Goal: Task Accomplishment & Management: Complete application form

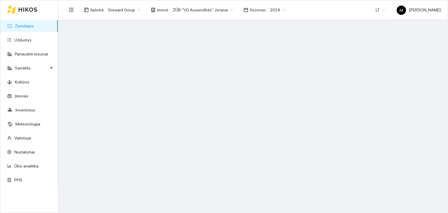
click at [270, 9] on span "2024" at bounding box center [277, 10] width 15 height 9
click at [273, 77] on div "2026" at bounding box center [270, 77] width 15 height 6
click at [160, 112] on main at bounding box center [253, 116] width 390 height 193
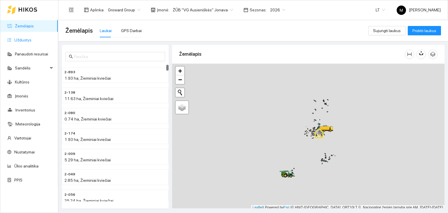
click at [14, 39] on link "Užduotys" at bounding box center [22, 40] width 17 height 5
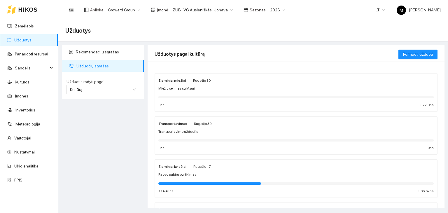
click at [182, 170] on div "Žieminiai kviečiai [PERSON_NAME][DATE] Rapso pabirų purškimas 114.43 ha 306.62 …" at bounding box center [295, 178] width 275 height 31
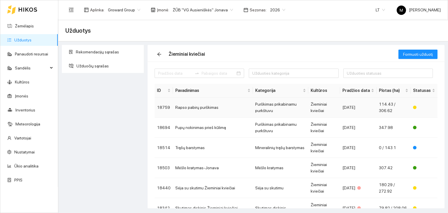
click at [197, 109] on td "Rapso pabirų purškimas" at bounding box center [213, 107] width 80 height 20
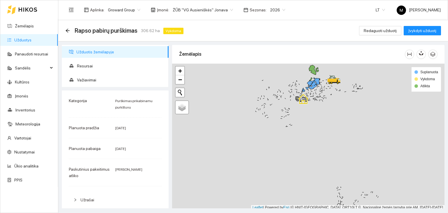
scroll to position [1, 0]
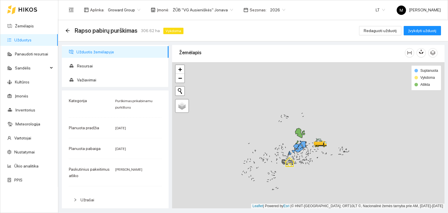
drag, startPoint x: 224, startPoint y: 123, endPoint x: 205, endPoint y: 197, distance: 76.0
click at [205, 197] on div at bounding box center [308, 135] width 273 height 146
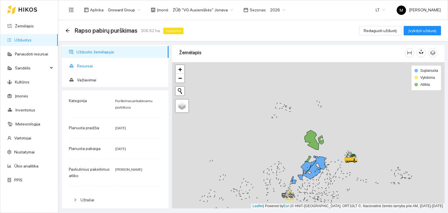
click at [92, 63] on span "Resursai" at bounding box center [120, 66] width 87 height 12
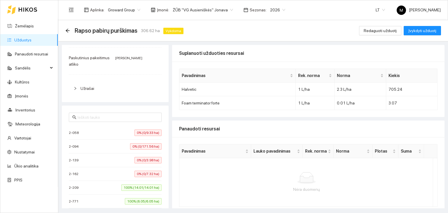
scroll to position [117, 0]
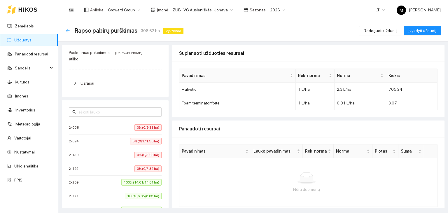
click at [69, 31] on icon "arrow-left" at bounding box center [68, 31] width 4 height 4
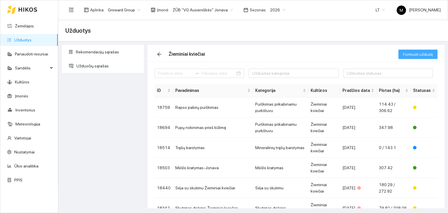
click at [415, 55] on span "Formuoti užduotį" at bounding box center [418, 54] width 30 height 6
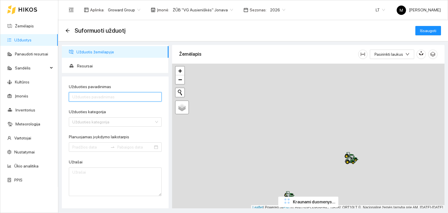
click at [103, 95] on input "Užduoties pavadinimas" at bounding box center [115, 96] width 93 height 9
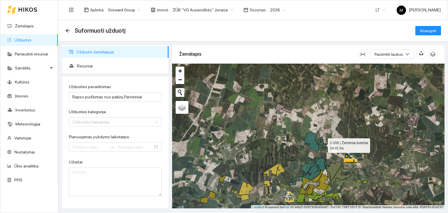
scroll to position [1, 0]
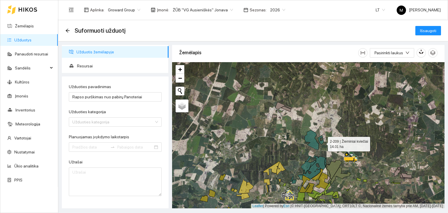
click at [323, 144] on div at bounding box center [308, 135] width 273 height 146
click at [320, 139] on icon at bounding box center [321, 139] width 6 height 9
click at [313, 144] on icon at bounding box center [312, 140] width 14 height 20
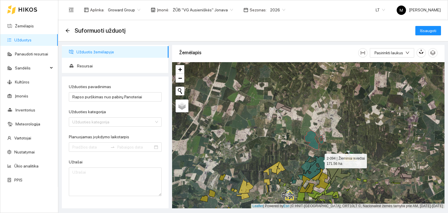
click at [320, 159] on icon at bounding box center [313, 168] width 25 height 24
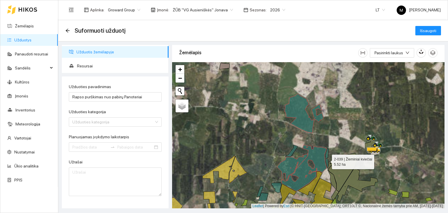
click at [327, 160] on icon at bounding box center [326, 158] width 3 height 19
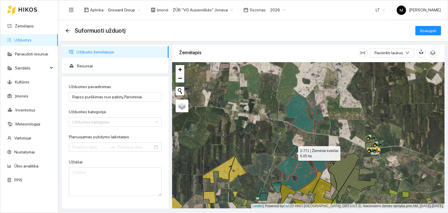
click at [293, 152] on icon at bounding box center [291, 151] width 13 height 12
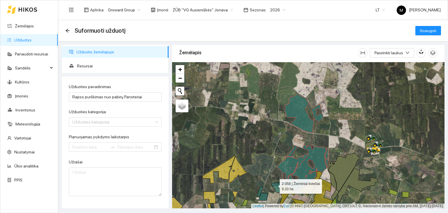
click at [275, 185] on icon at bounding box center [277, 188] width 10 height 10
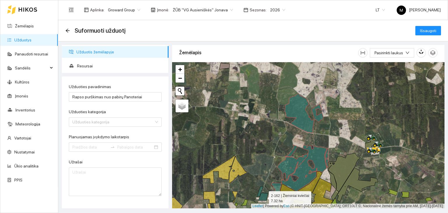
click at [264, 197] on icon at bounding box center [263, 197] width 9 height 8
click at [261, 188] on icon at bounding box center [260, 191] width 7 height 11
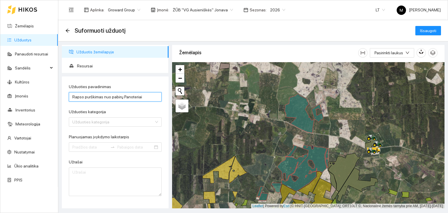
drag, startPoint x: 82, startPoint y: 97, endPoint x: 71, endPoint y: 98, distance: 11.4
click at [71, 98] on input "Rapso purškimas nuo pabirų Panoteriai" at bounding box center [115, 96] width 93 height 9
click at [76, 98] on input "purškimas nuo pabirų Panoteriai" at bounding box center [115, 96] width 93 height 9
click at [109, 95] on input "Purškimas nuo pabirų Panoteriai" at bounding box center [115, 96] width 93 height 9
click at [99, 95] on input "Purškimas nuo pabirų Panoteriai" at bounding box center [115, 96] width 93 height 9
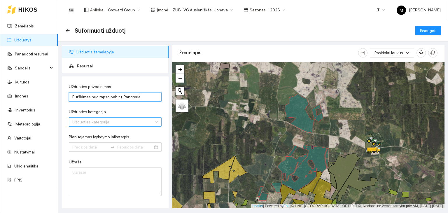
type input "Purškimas nuo rapso pabirų Panoteriai"
click at [105, 122] on input "Užduoties kategorija" at bounding box center [113, 122] width 82 height 9
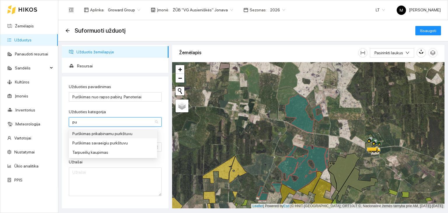
type input "pur"
click at [102, 134] on div "Purškimas prikabinamu purkštuvu" at bounding box center [112, 133] width 81 height 6
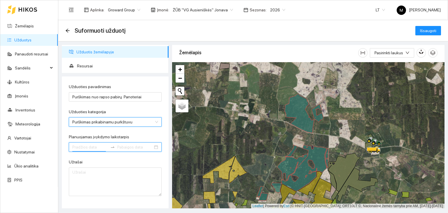
click at [91, 144] on input "Planuojamas įvykdymo laikotarpis" at bounding box center [90, 147] width 36 height 6
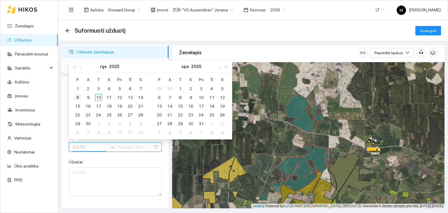
type input "[DATE]"
click at [75, 97] on div "8" at bounding box center [77, 97] width 7 height 7
type input "[DATE]"
click at [140, 100] on div "14" at bounding box center [140, 97] width 7 height 7
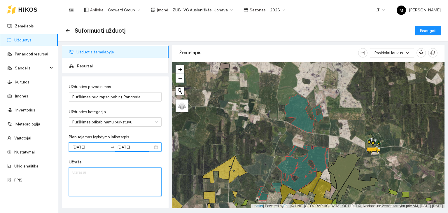
click at [107, 179] on textarea "Užrašai" at bounding box center [115, 181] width 93 height 29
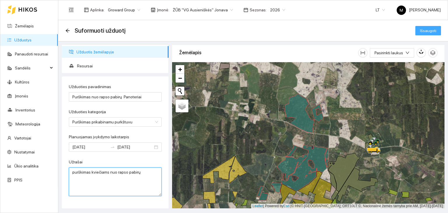
type textarea "purškimas kviečiams nuo rapso pabirų"
click at [425, 31] on span "Išsaugoti" at bounding box center [428, 30] width 16 height 6
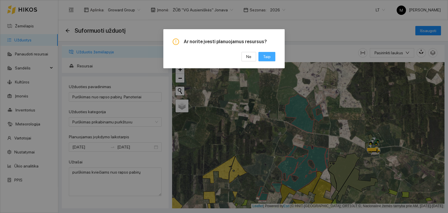
click at [271, 60] on button "Taip" at bounding box center [267, 56] width 17 height 9
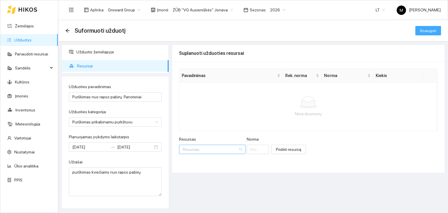
click at [189, 145] on div "Resursas" at bounding box center [212, 149] width 67 height 9
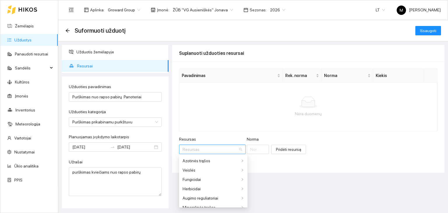
click at [191, 149] on input "Resursas" at bounding box center [210, 149] width 55 height 9
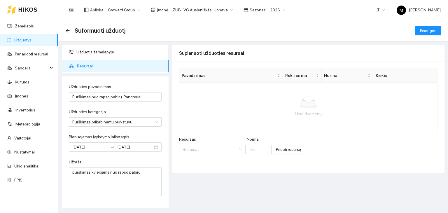
click at [194, 97] on div at bounding box center [308, 103] width 249 height 12
click at [424, 26] on button "Išsaugoti" at bounding box center [429, 30] width 26 height 9
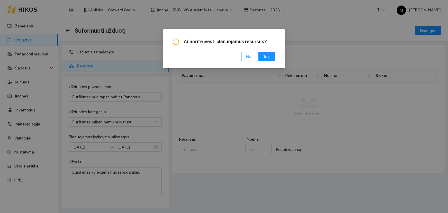
click at [251, 55] on span "Ne" at bounding box center [248, 56] width 5 height 6
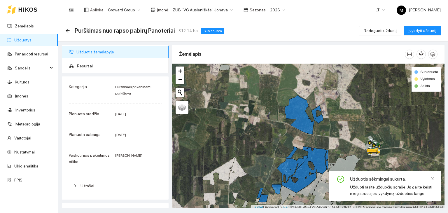
click at [32, 42] on link "Užduotys" at bounding box center [22, 40] width 17 height 5
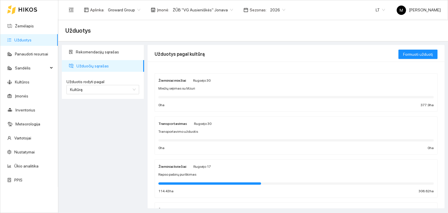
click at [182, 176] on span "Rapso pabirų purškimas" at bounding box center [177, 175] width 38 height 6
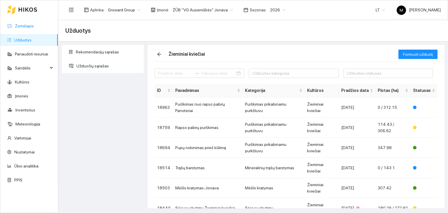
click at [22, 28] on link "Žemėlapis" at bounding box center [24, 26] width 19 height 5
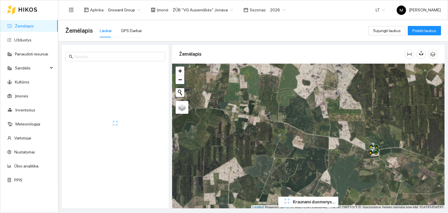
click at [134, 22] on div "Žemėlapis Laukai GPS Darbai" at bounding box center [216, 30] width 303 height 19
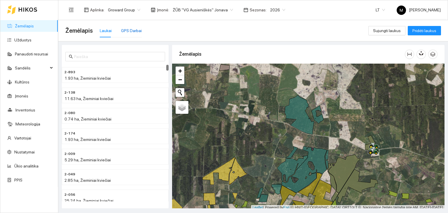
click at [130, 30] on div "GPS Darbai" at bounding box center [131, 30] width 21 height 6
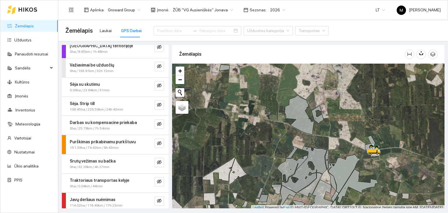
scroll to position [9, 0]
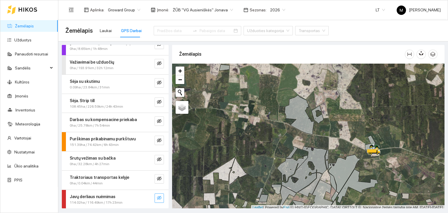
click at [157, 198] on icon "eye-invisible" at bounding box center [159, 198] width 5 height 4
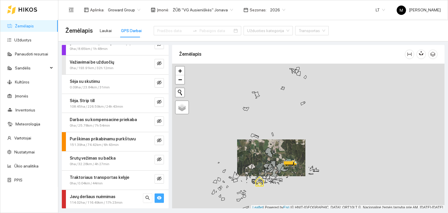
scroll to position [1, 0]
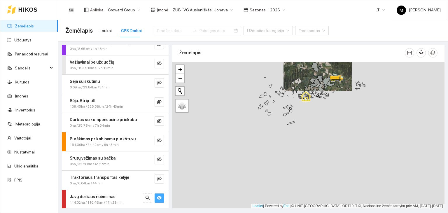
drag, startPoint x: 232, startPoint y: 194, endPoint x: 291, endPoint y: 82, distance: 126.6
click at [291, 82] on div at bounding box center [308, 135] width 273 height 146
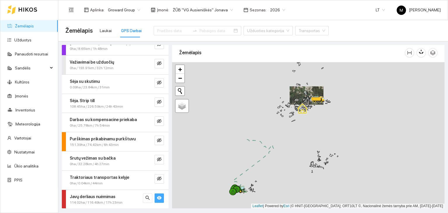
drag, startPoint x: 248, startPoint y: 196, endPoint x: 265, endPoint y: 141, distance: 58.2
click at [248, 186] on icon at bounding box center [239, 189] width 16 height 7
